Goal: Task Accomplishment & Management: Manage account settings

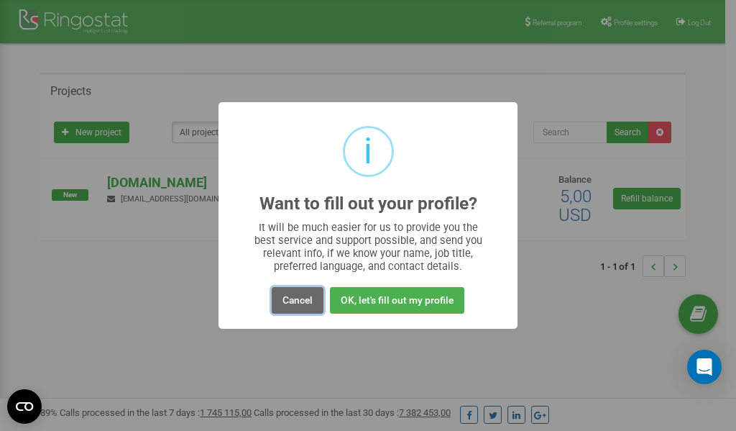
click at [301, 300] on button "Cancel" at bounding box center [298, 300] width 52 height 27
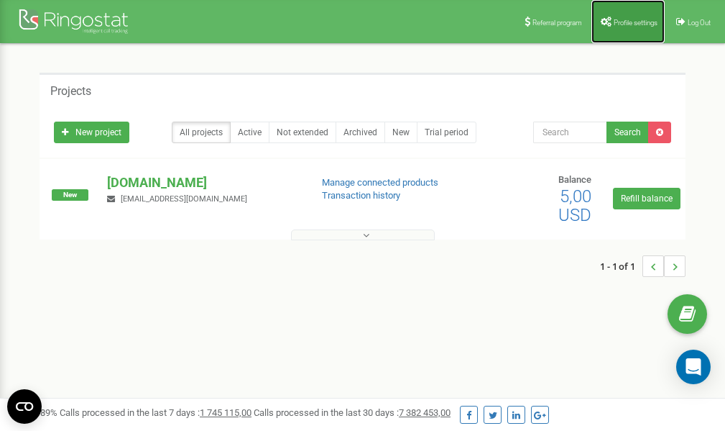
click at [618, 24] on span "Profile settings" at bounding box center [636, 23] width 44 height 8
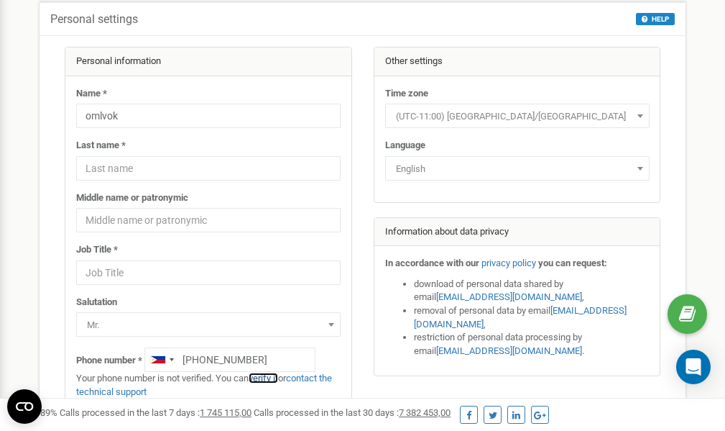
click at [270, 378] on link "verify it" at bounding box center [263, 377] width 29 height 11
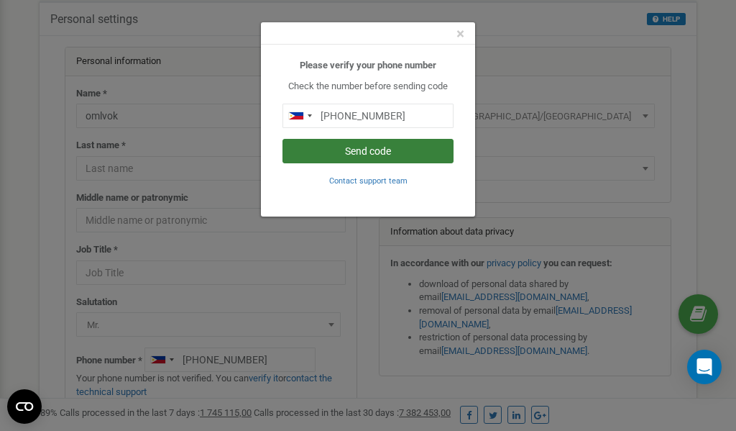
click at [348, 152] on button "Send code" at bounding box center [368, 151] width 171 height 24
